Goal: Ask a question

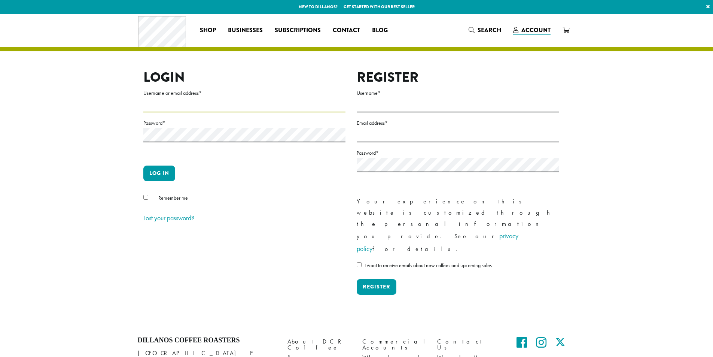
click at [155, 103] on input "Username or email address *" at bounding box center [244, 105] width 202 height 15
type input "**********"
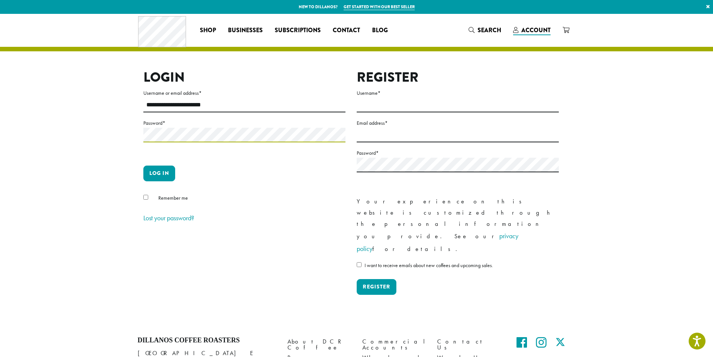
click at [143, 165] on button "Log in" at bounding box center [159, 173] width 32 height 16
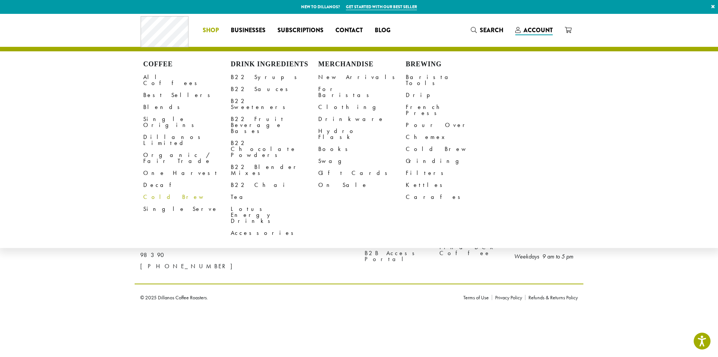
click at [152, 191] on link "Cold Brew" at bounding box center [187, 197] width 88 height 12
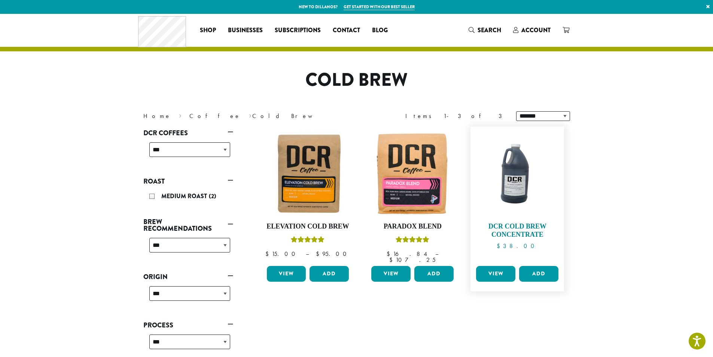
click at [515, 227] on h4 "DCR Cold Brew Concentrate" at bounding box center [517, 230] width 86 height 16
click at [307, 178] on img at bounding box center [308, 173] width 86 height 86
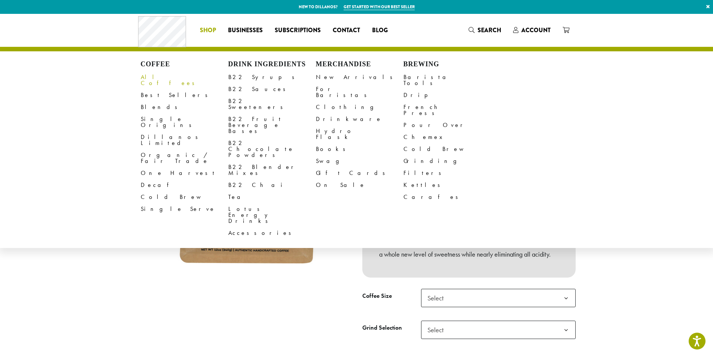
click at [144, 74] on link "All Coffees" at bounding box center [185, 80] width 88 height 18
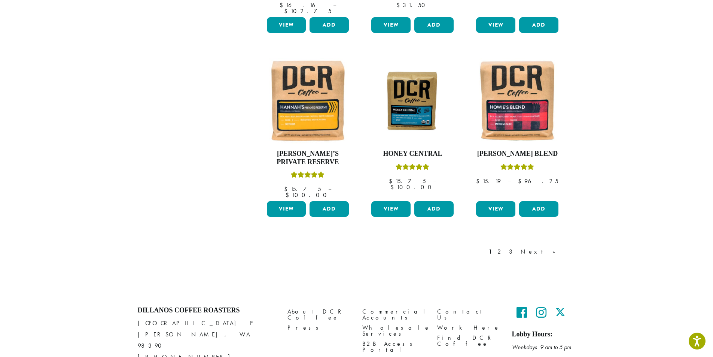
scroll to position [599, 0]
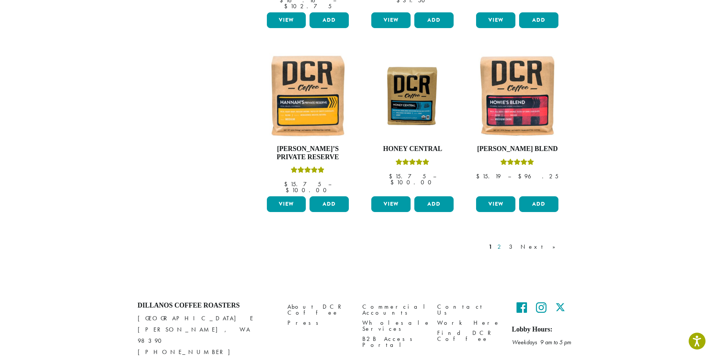
click at [505, 242] on link "2" at bounding box center [500, 246] width 9 height 9
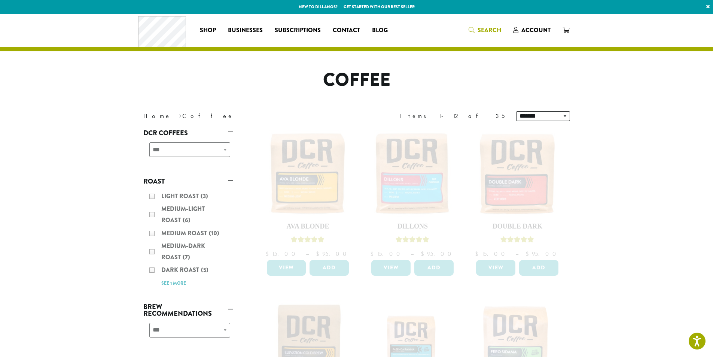
click at [490, 31] on span "Search" at bounding box center [489, 30] width 24 height 9
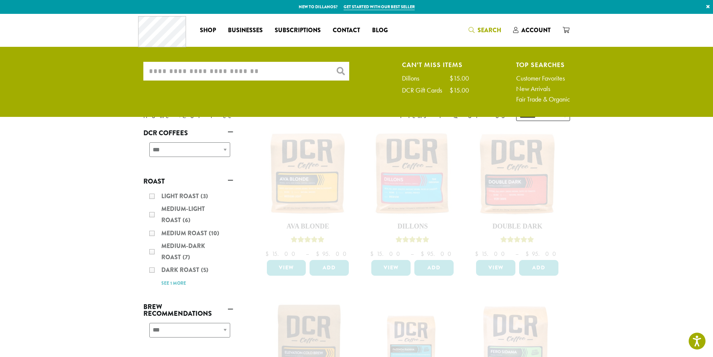
click at [213, 74] on input "What are you searching for?" at bounding box center [246, 71] width 206 height 19
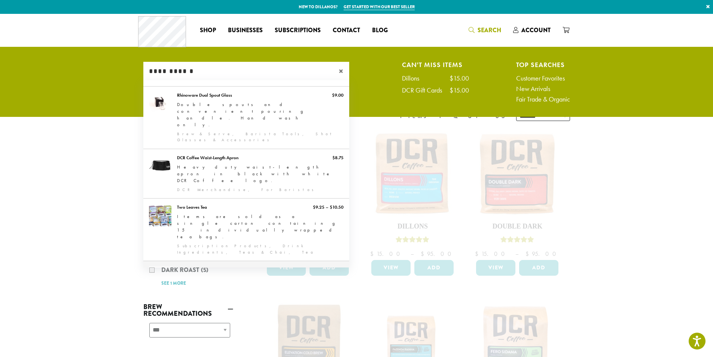
type input "**********"
click at [190, 261] on link "Frac Packs" at bounding box center [246, 295] width 206 height 69
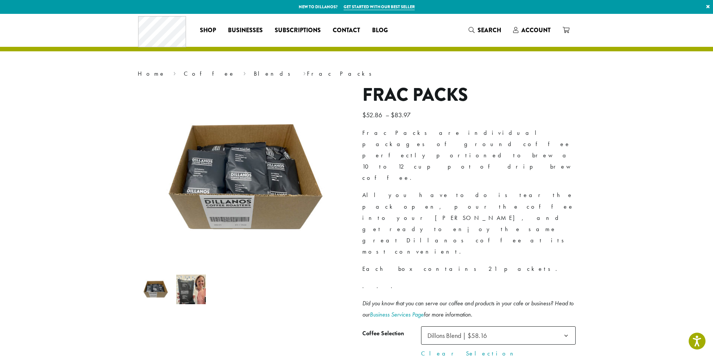
click at [557, 326] on b at bounding box center [566, 335] width 18 height 18
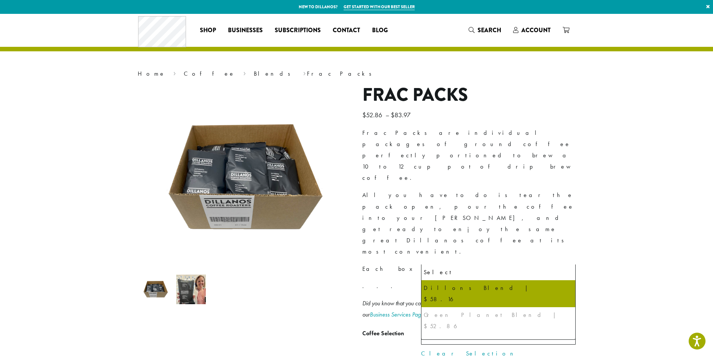
click at [631, 254] on section "**********" at bounding box center [356, 220] width 713 height 412
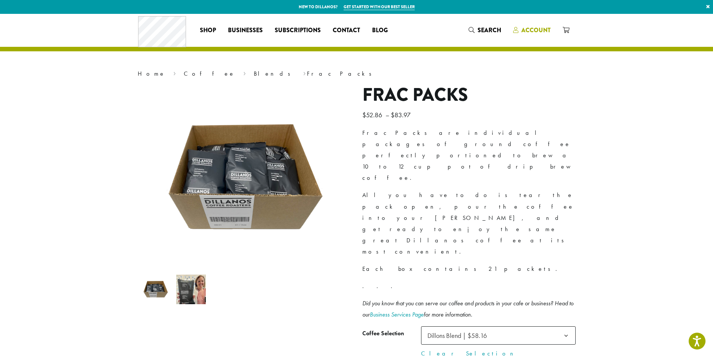
click at [541, 31] on span "Account" at bounding box center [535, 30] width 29 height 9
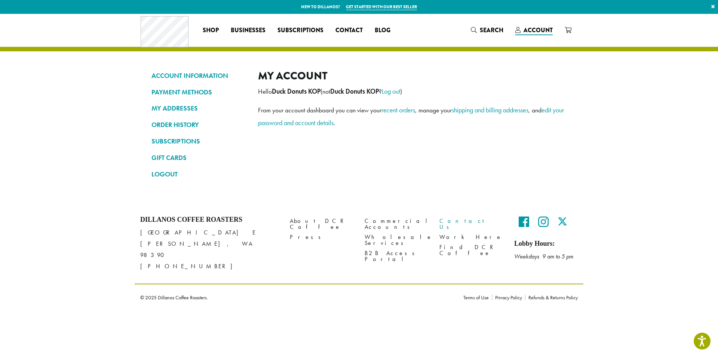
click at [446, 220] on link "Contact Us" at bounding box center [472, 224] width 64 height 16
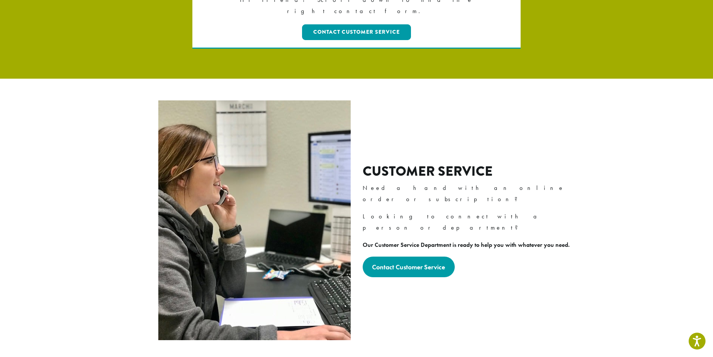
scroll to position [150, 0]
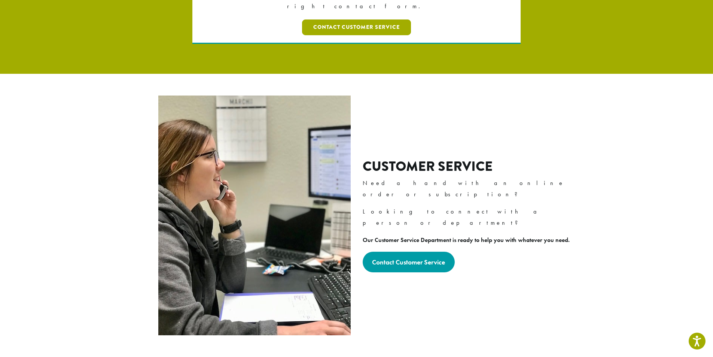
click at [333, 19] on link "Contact Customer Service" at bounding box center [356, 27] width 109 height 16
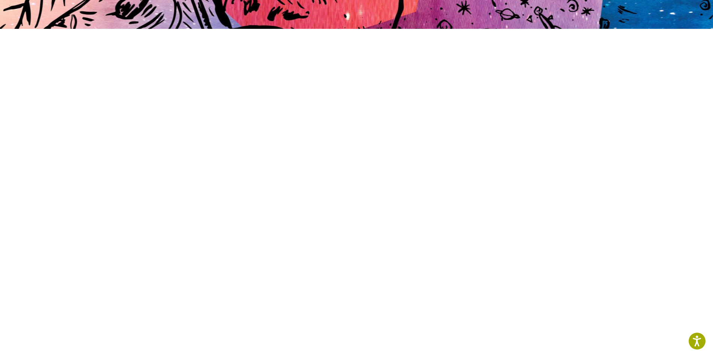
scroll to position [38, 0]
